Goal: Transaction & Acquisition: Purchase product/service

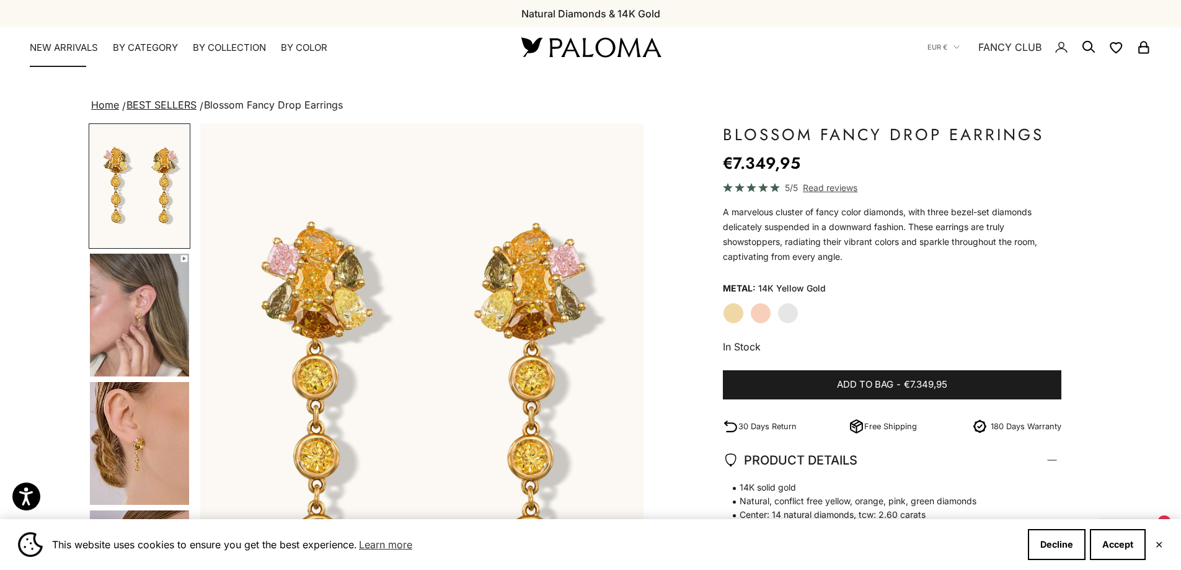
click at [61, 53] on link "NEW ARRIVALS" at bounding box center [64, 48] width 68 height 12
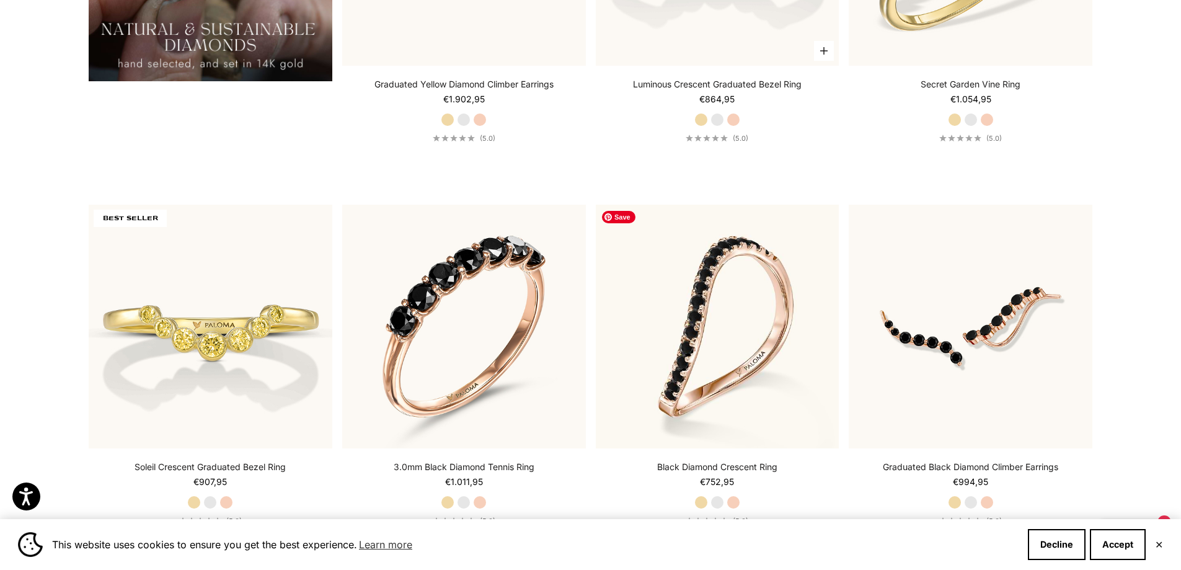
scroll to position [1447, 0]
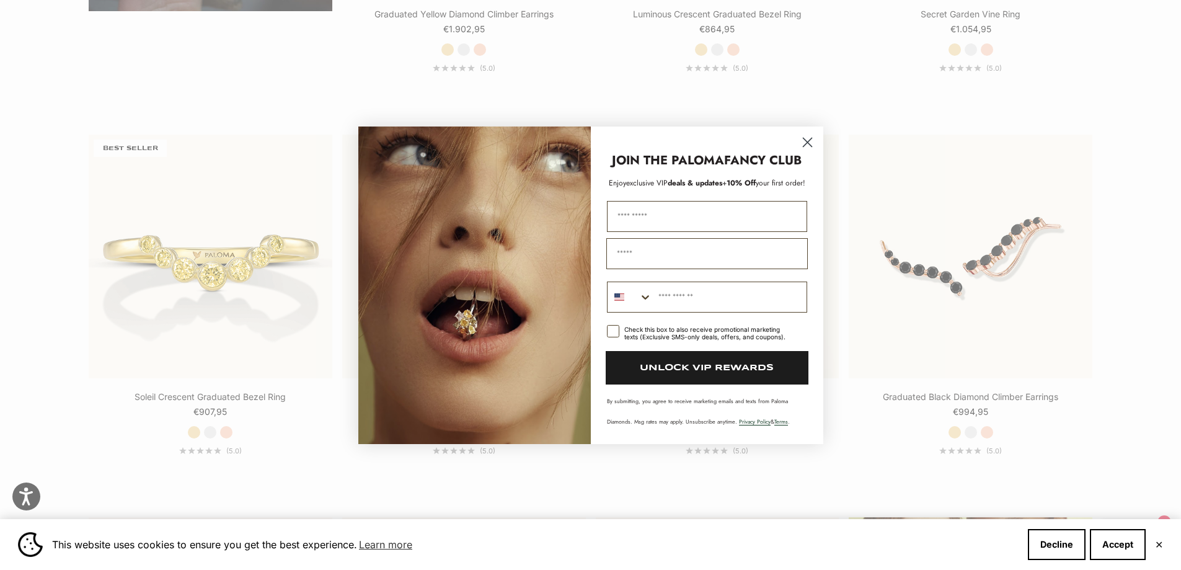
click at [808, 140] on circle "Close dialog" at bounding box center [807, 141] width 20 height 20
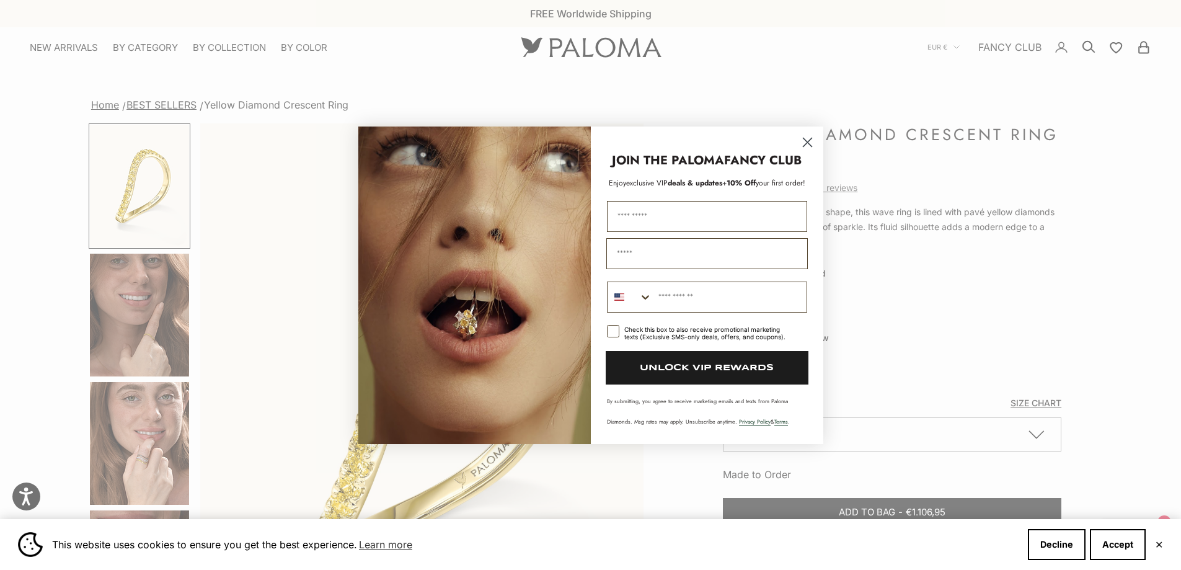
click at [804, 141] on circle "Close dialog" at bounding box center [807, 141] width 20 height 20
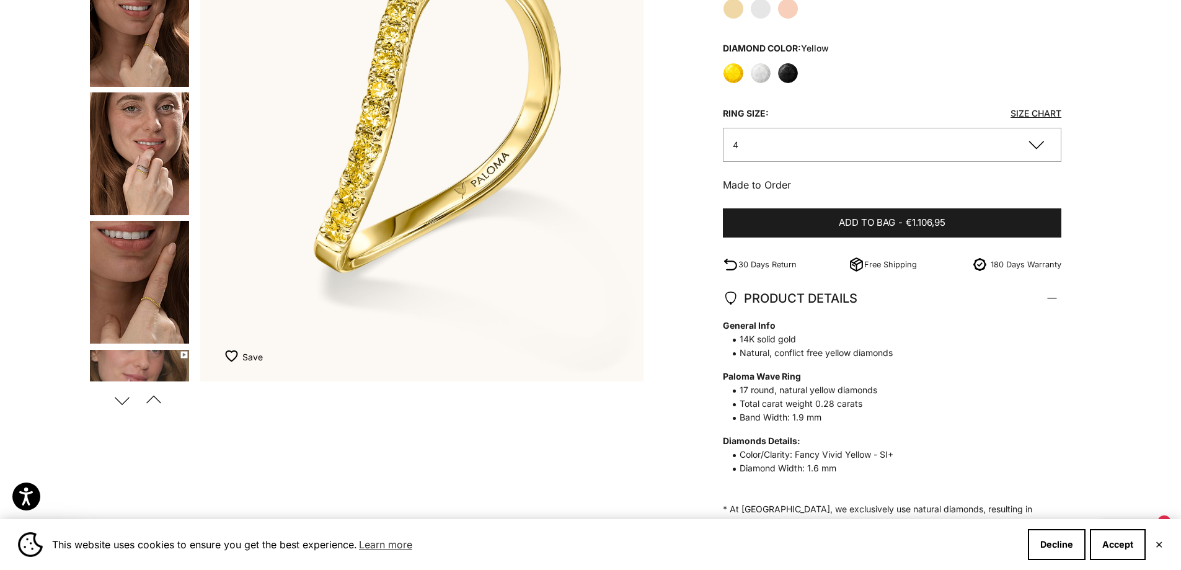
scroll to position [434, 0]
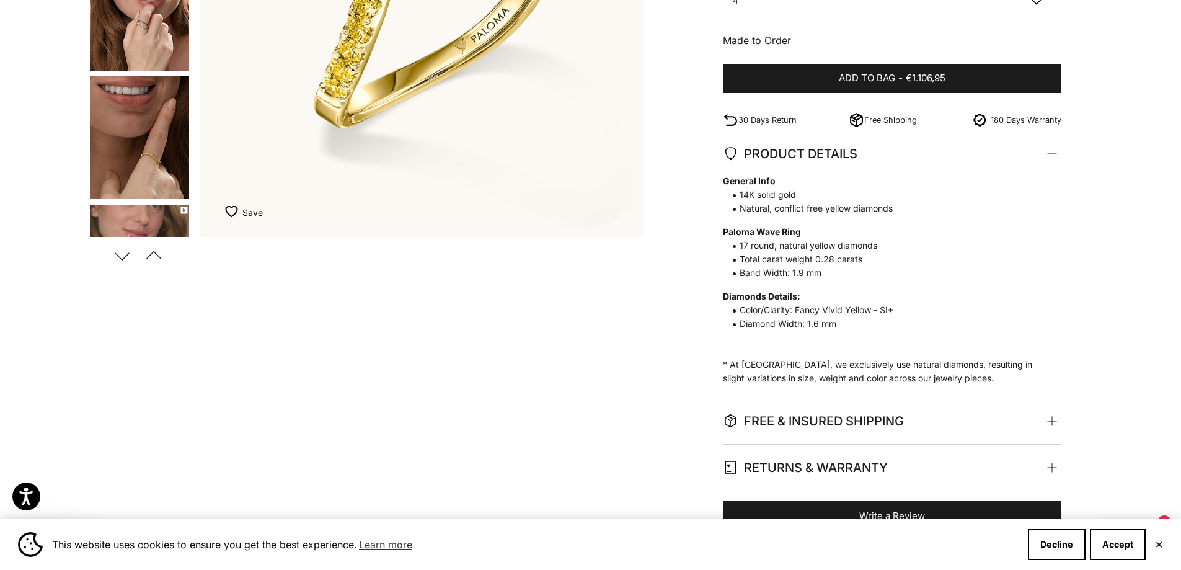
click at [789, 422] on span "FREE & INSURED SHIPPING" at bounding box center [813, 420] width 181 height 21
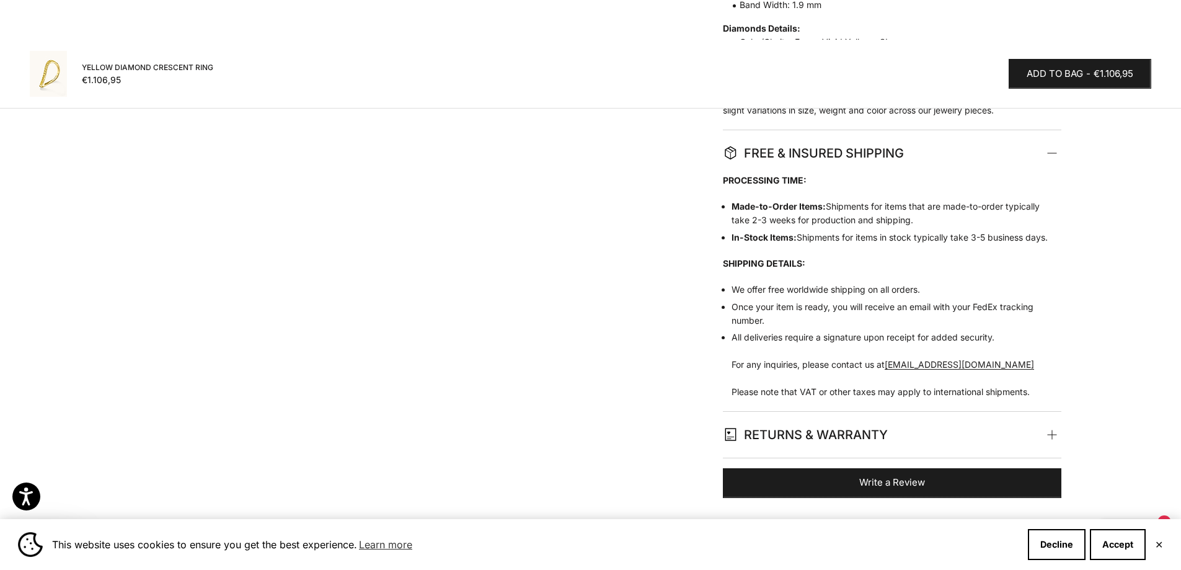
scroll to position [724, 0]
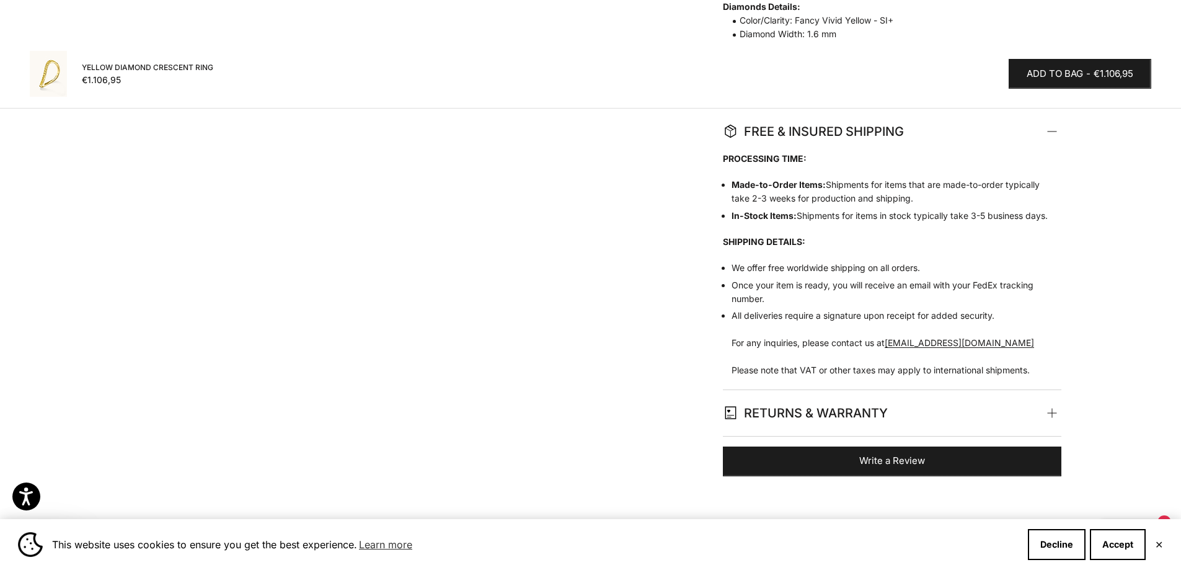
click at [772, 424] on span "RETURNS & WARRANTY" at bounding box center [805, 412] width 165 height 21
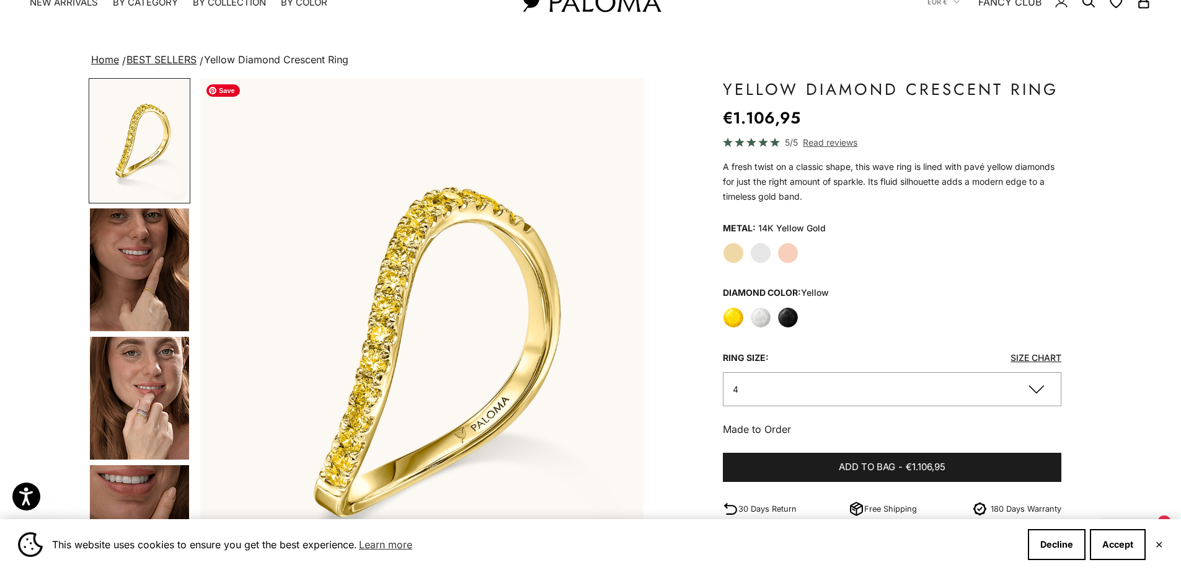
scroll to position [0, 0]
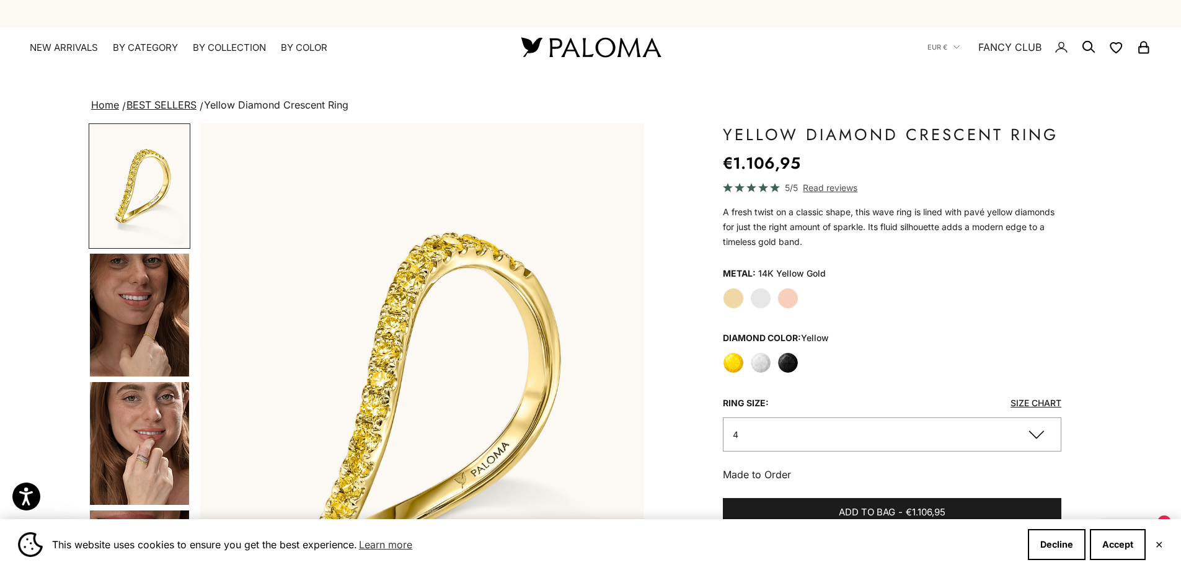
click at [758, 298] on label "White Gold" at bounding box center [760, 298] width 21 height 21
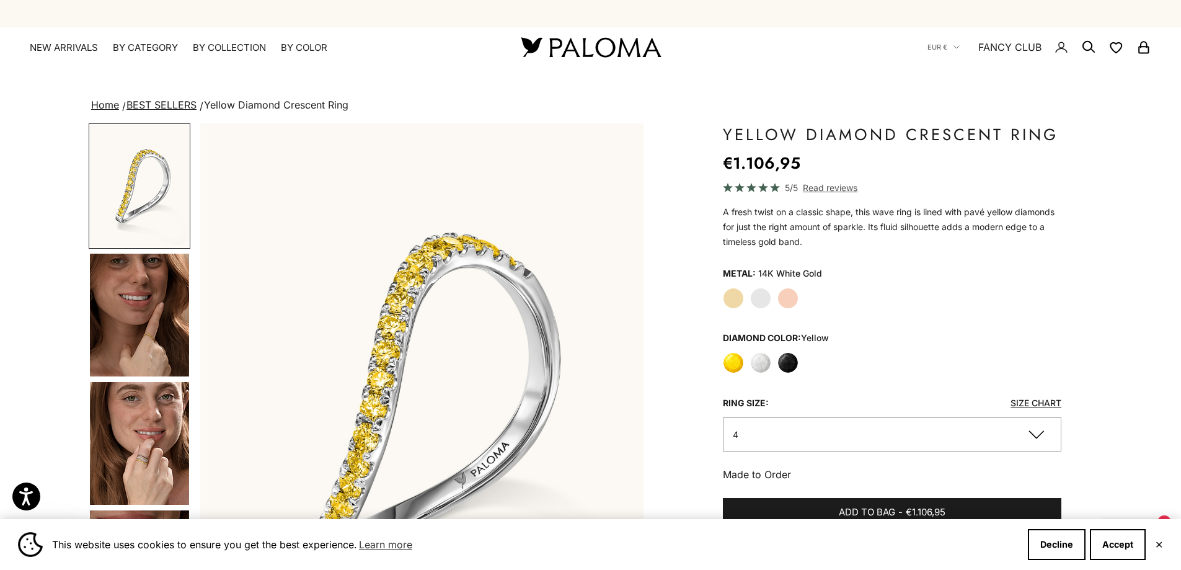
click at [756, 364] on label "White" at bounding box center [760, 362] width 21 height 21
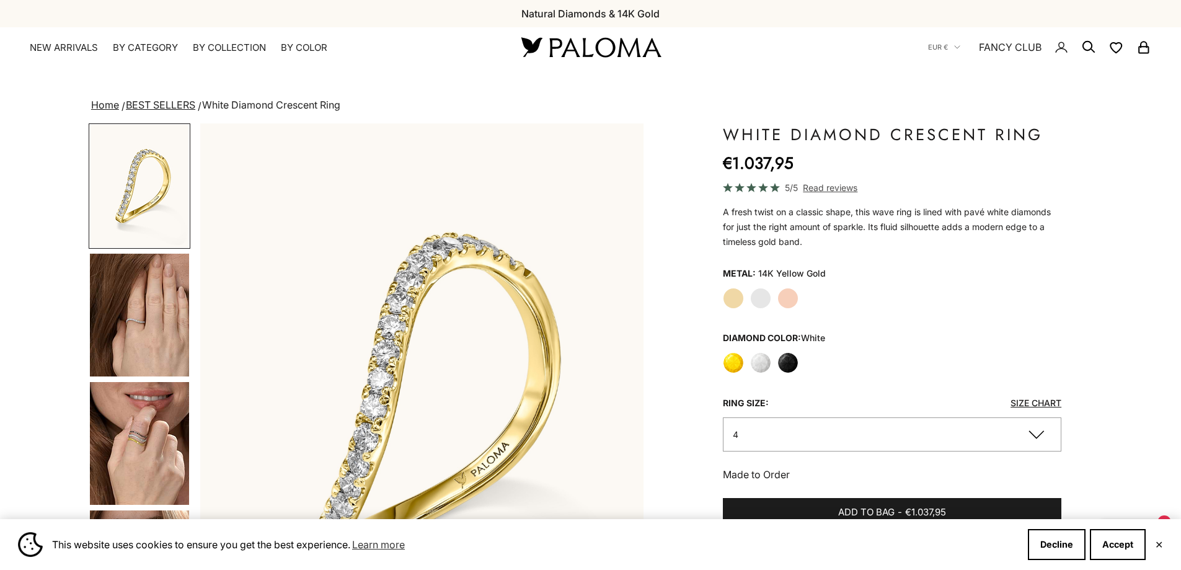
click at [760, 295] on label "White Gold" at bounding box center [760, 298] width 21 height 21
